Goal: Information Seeking & Learning: Learn about a topic

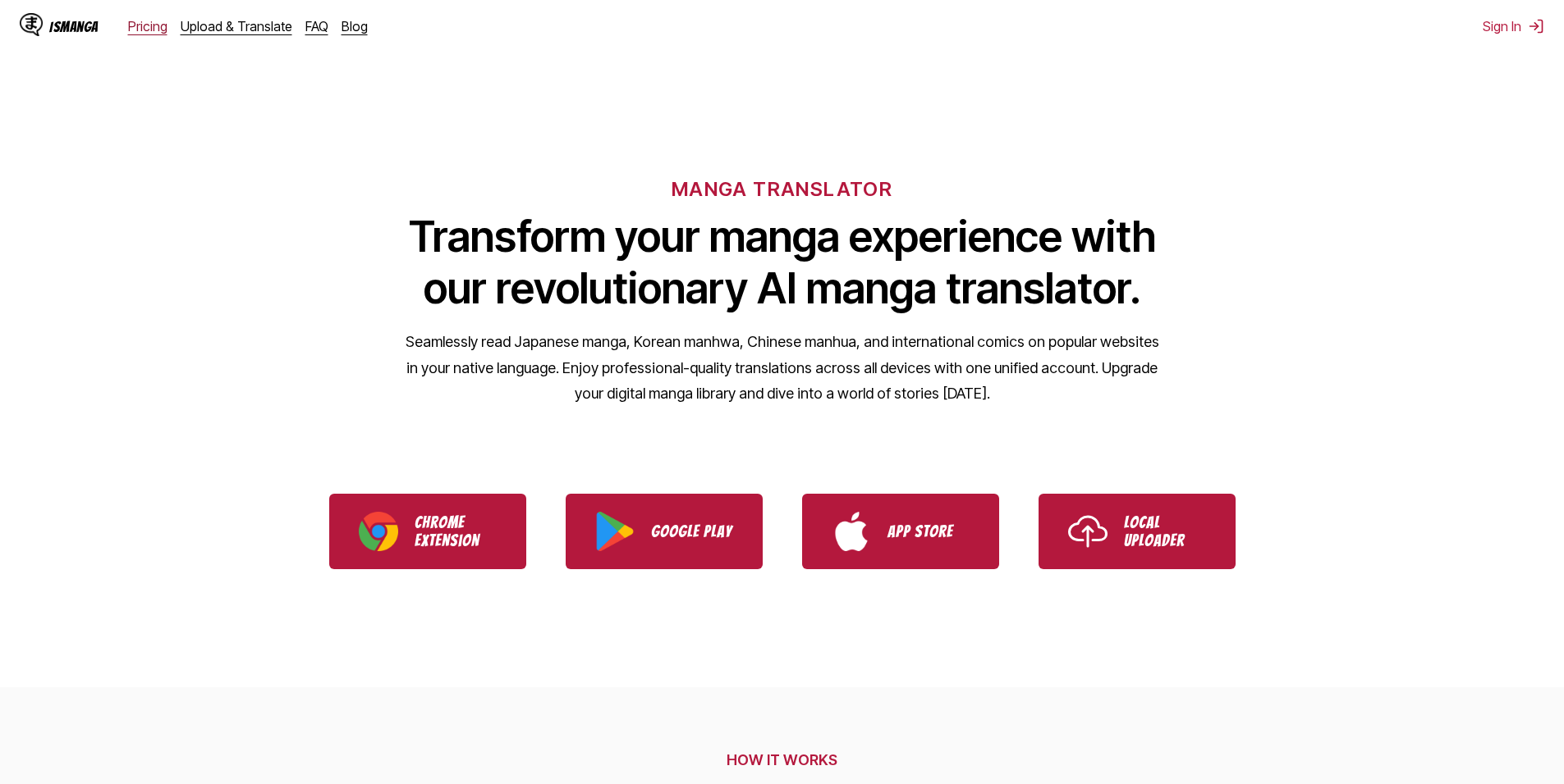
click at [134, 30] on link "Pricing" at bounding box center [147, 26] width 39 height 16
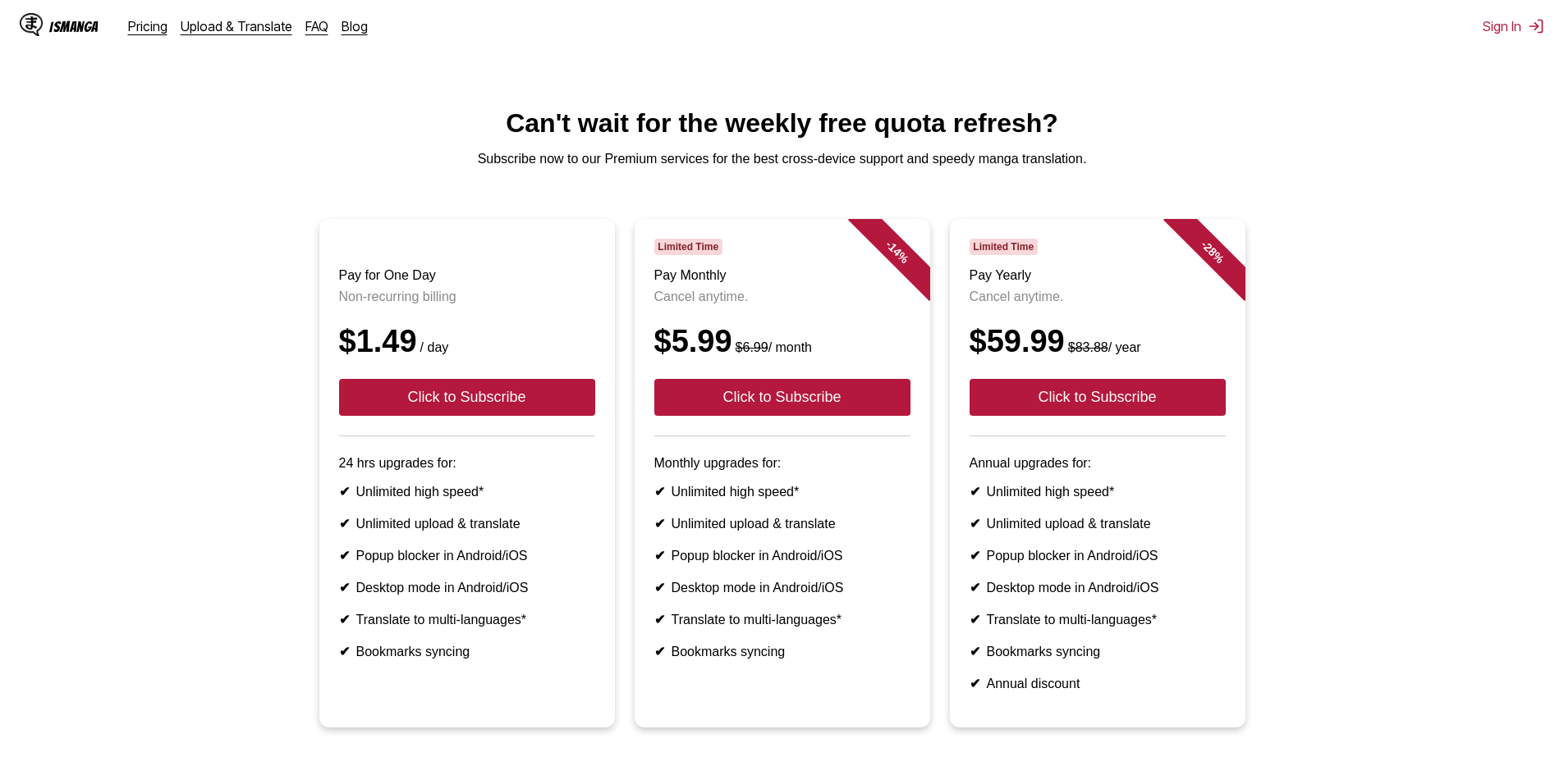
drag, startPoint x: 1024, startPoint y: 302, endPoint x: 1028, endPoint y: 317, distance: 15.5
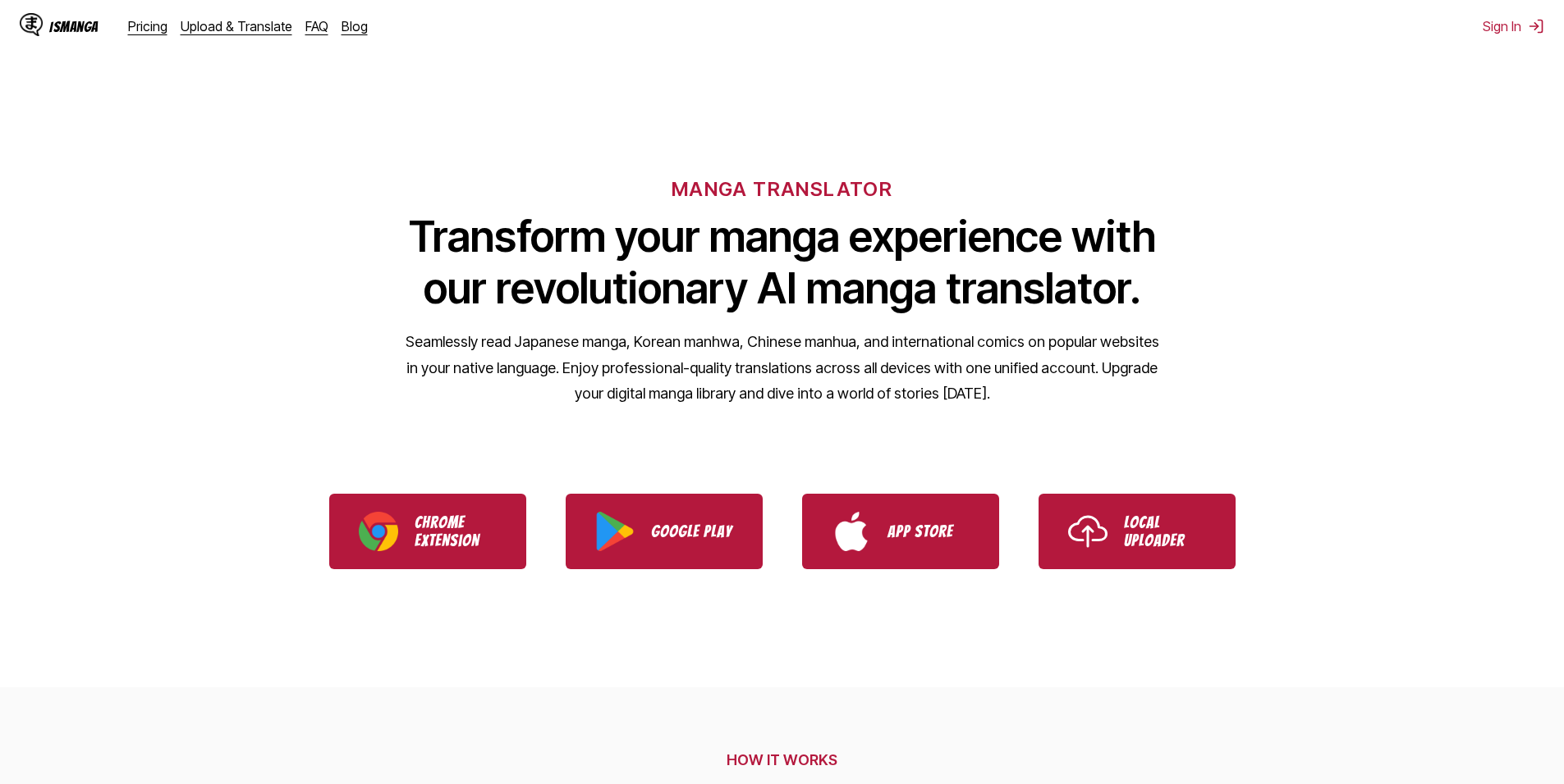
click at [1009, 109] on div "MANGA TRANSLATOR Transform your manga experience with our revolutionary AI mang…" at bounding box center [782, 264] width 1564 height 313
click at [959, 108] on div "MANGA TRANSLATOR Transform your manga experience with our revolutionary AI mang…" at bounding box center [782, 264] width 1564 height 313
click at [924, 128] on div "MANGA TRANSLATOR Transform your manga experience with our revolutionary AI mang…" at bounding box center [782, 264] width 1564 height 313
click at [1090, 132] on div "MANGA TRANSLATOR Transform your manga experience with our revolutionary AI mang…" at bounding box center [782, 264] width 1564 height 313
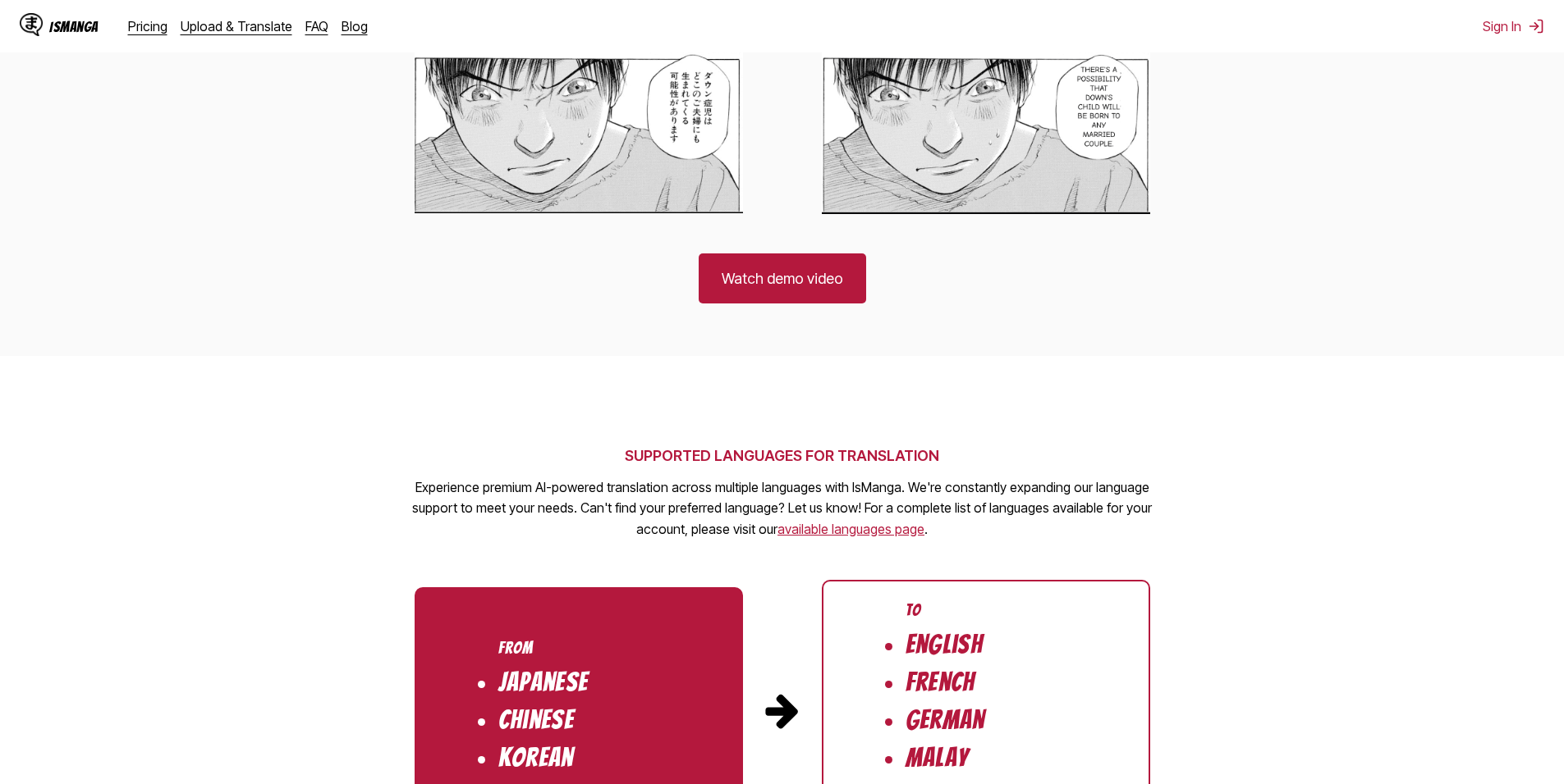
scroll to position [2683, 0]
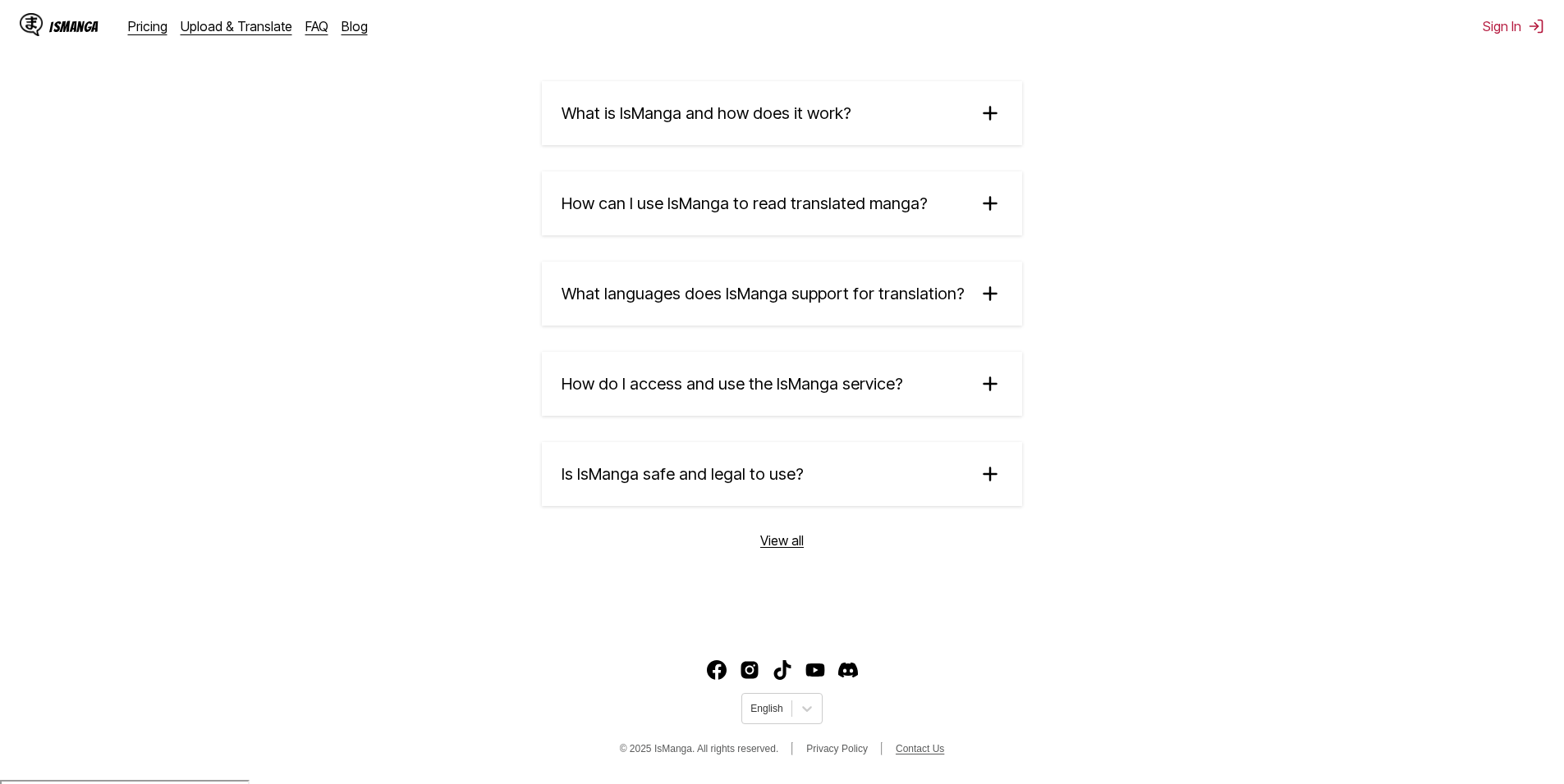
click at [910, 755] on link "Contact Us" at bounding box center [919, 749] width 48 height 12
drag, startPoint x: 1115, startPoint y: 626, endPoint x: 1021, endPoint y: 682, distance: 109.4
click at [1115, 626] on section "Frequently Asked Questions What is [PERSON_NAME] and how does it work? IsManga …" at bounding box center [782, 285] width 1564 height 684
click at [818, 601] on section "Frequently Asked Questions What is [PERSON_NAME] and how does it work? IsManga …" at bounding box center [782, 285] width 1564 height 684
click at [720, 670] on img "Facebook" at bounding box center [717, 670] width 20 height 20
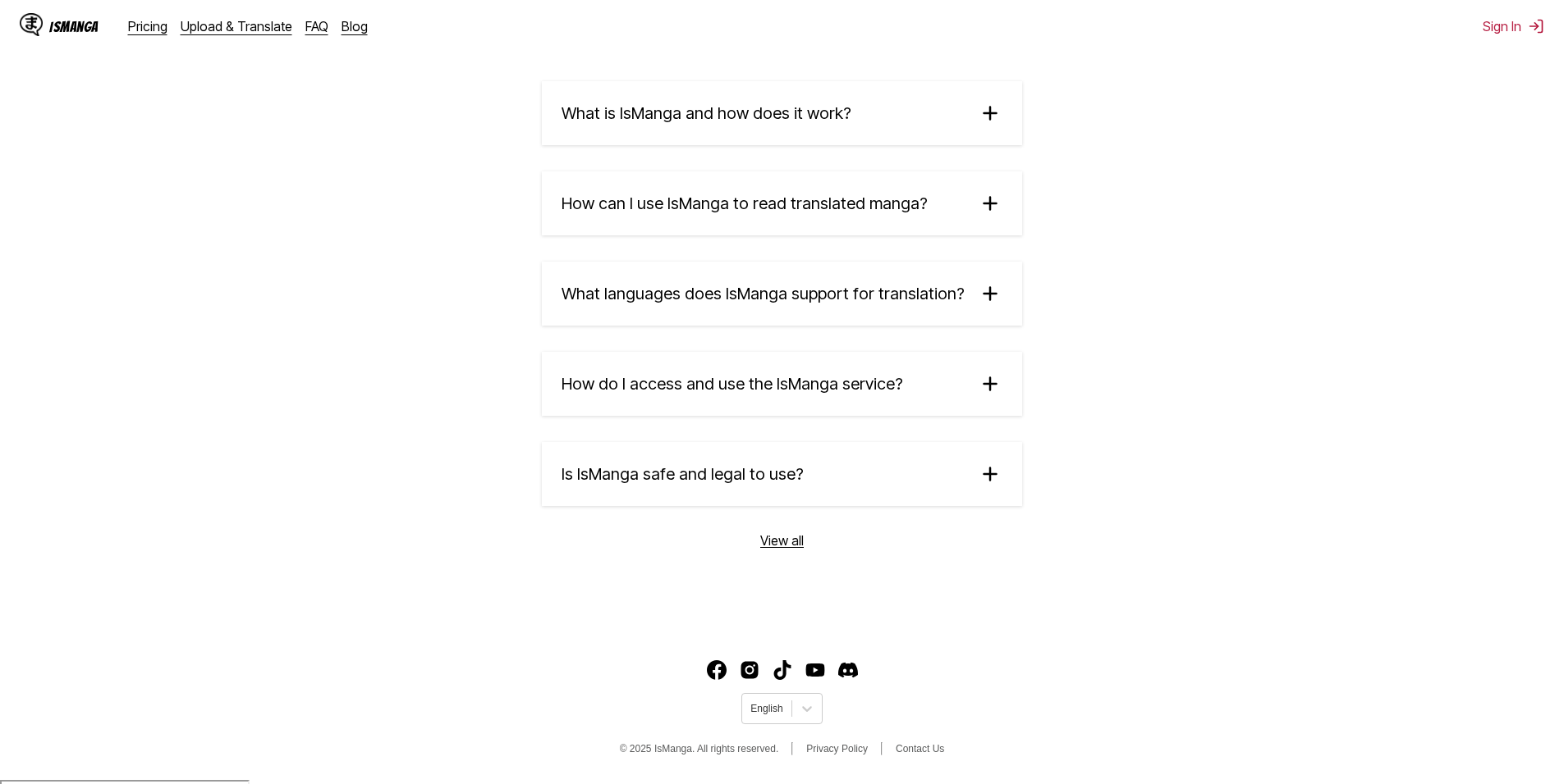
click at [849, 674] on img "Discord" at bounding box center [848, 670] width 20 height 20
